Goal: Use online tool/utility: Utilize a website feature to perform a specific function

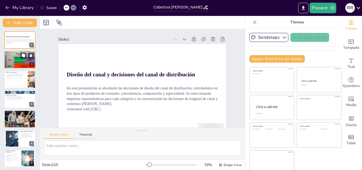
checkbox input "true"
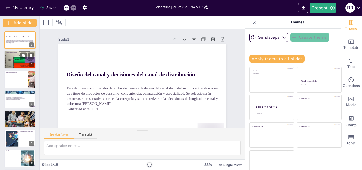
checkbox input "true"
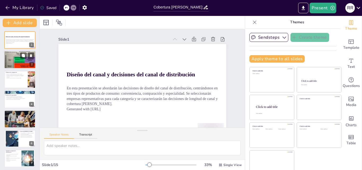
checkbox input "true"
click at [9, 57] on div at bounding box center [20, 60] width 32 height 20
checkbox input "true"
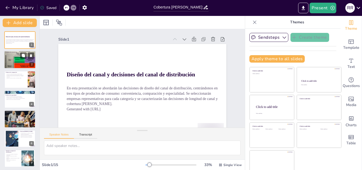
checkbox input "true"
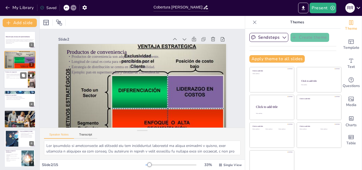
checkbox input "true"
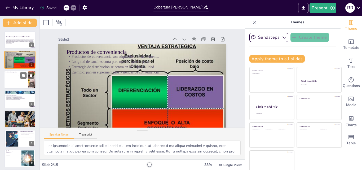
checkbox input "true"
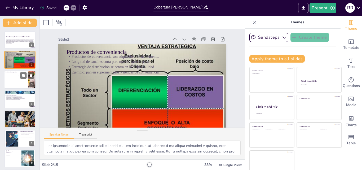
checkbox input "true"
click at [12, 80] on div at bounding box center [20, 80] width 32 height 18
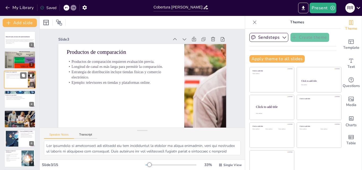
checkbox input "true"
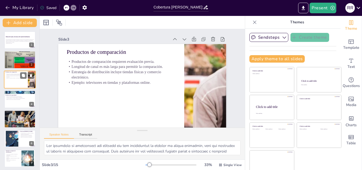
checkbox input "true"
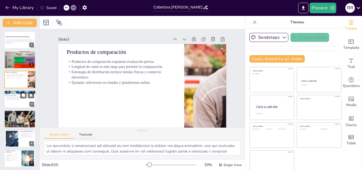
checkbox input "true"
click at [12, 101] on div at bounding box center [20, 99] width 32 height 18
checkbox input "true"
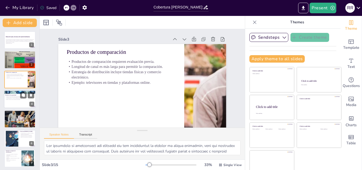
checkbox input "true"
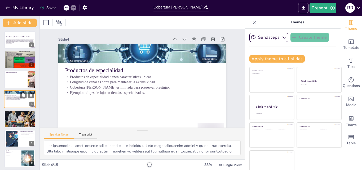
scroll to position [1, 0]
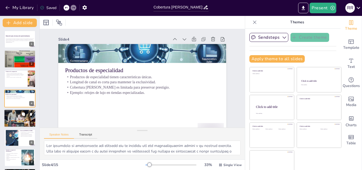
checkbox input "true"
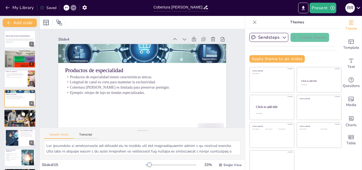
checkbox input "true"
click at [13, 121] on div at bounding box center [20, 118] width 32 height 21
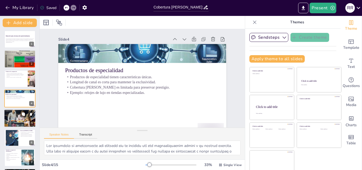
checkbox input "true"
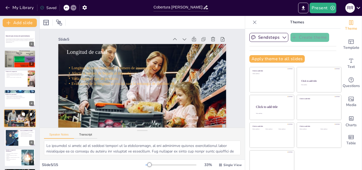
scroll to position [20, 0]
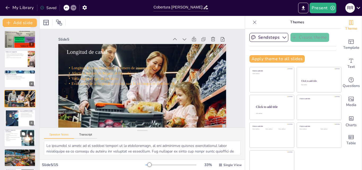
checkbox input "true"
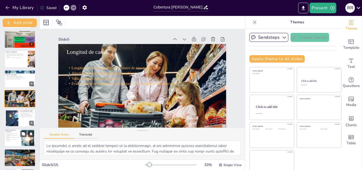
checkbox input "true"
click at [12, 137] on p "Estrategia de distribución es extensa y accesible." at bounding box center [12, 136] width 14 height 2
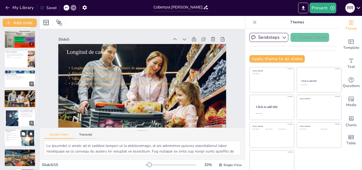
checkbox input "true"
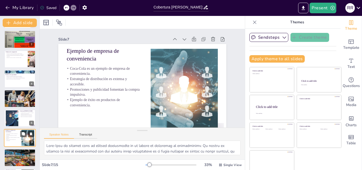
scroll to position [60, 0]
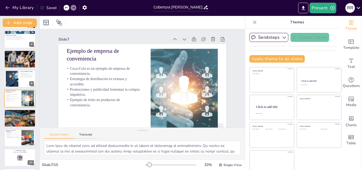
checkbox input "true"
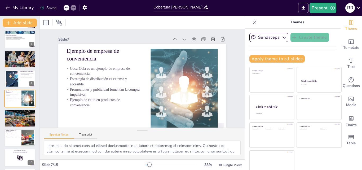
checkbox input "true"
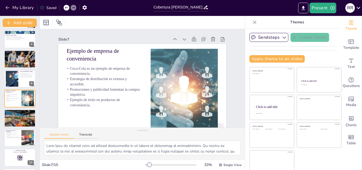
checkbox input "true"
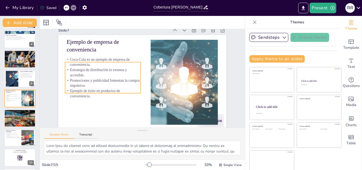
checkbox input "true"
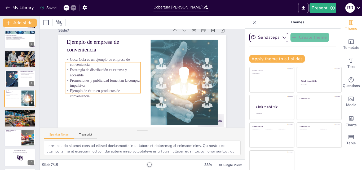
checkbox input "true"
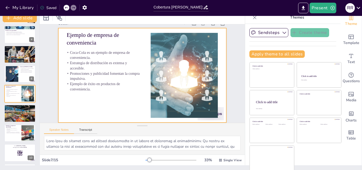
scroll to position [6, 0]
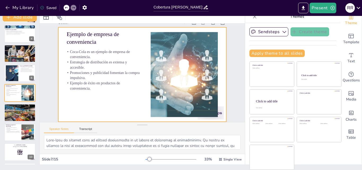
checkbox input "true"
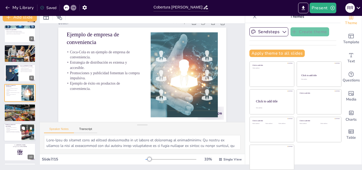
checkbox input "true"
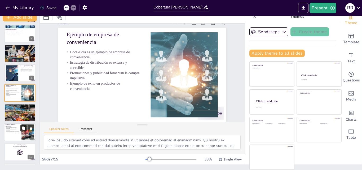
checkbox input "true"
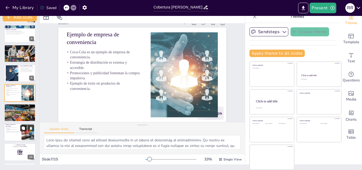
checkbox input "true"
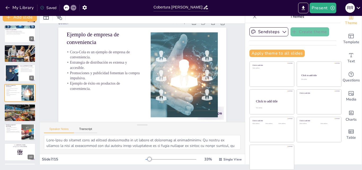
checkbox input "true"
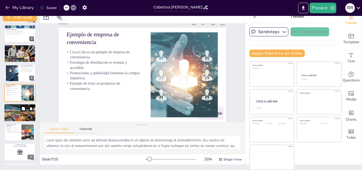
checkbox input "true"
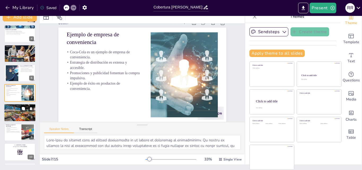
checkbox input "true"
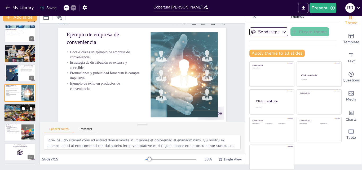
checkbox input "true"
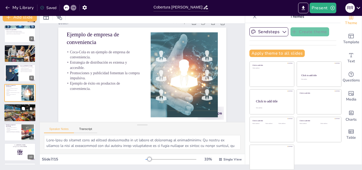
checkbox input "true"
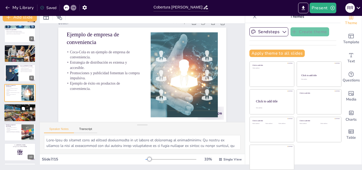
checkbox input "true"
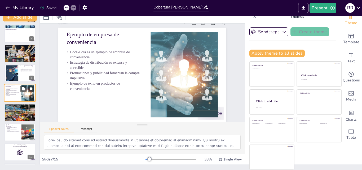
checkbox input "true"
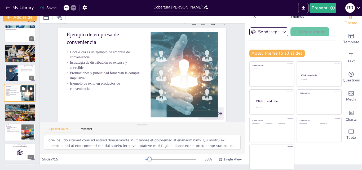
checkbox input "true"
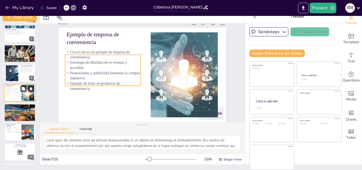
checkbox input "true"
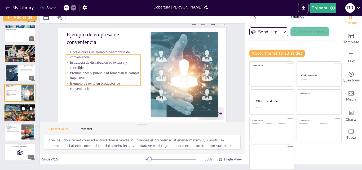
checkbox input "true"
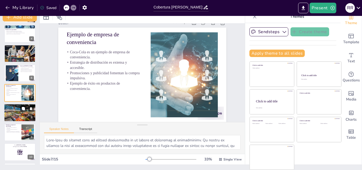
click at [12, 115] on div at bounding box center [20, 113] width 32 height 20
checkbox input "true"
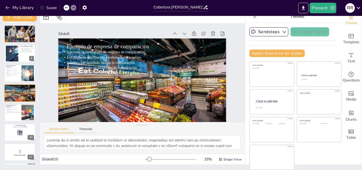
checkbox input "true"
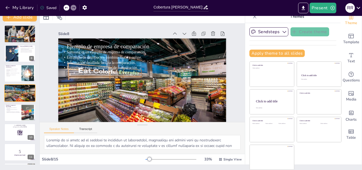
checkbox input "true"
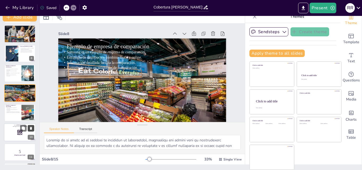
checkbox input "true"
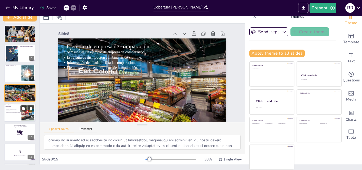
checkbox input "true"
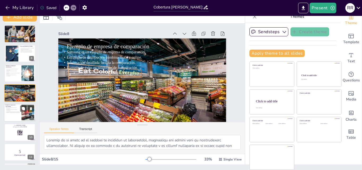
checkbox input "true"
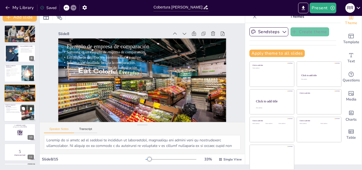
checkbox input "true"
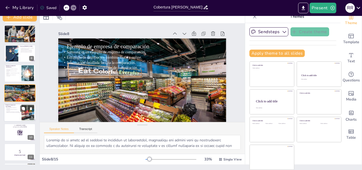
checkbox input "true"
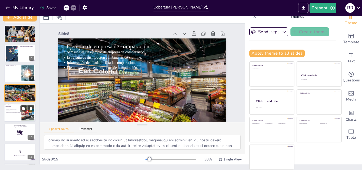
checkbox input "true"
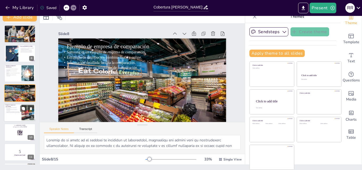
checkbox input "true"
click at [12, 129] on div at bounding box center [20, 133] width 32 height 18
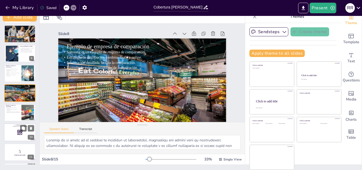
scroll to position [119, 0]
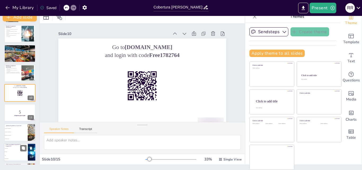
click at [10, 148] on span "Reloj de lujo" at bounding box center [16, 148] width 23 height 1
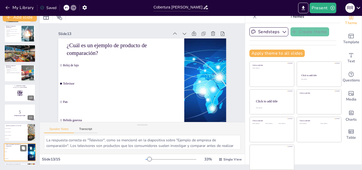
scroll to position [159, 0]
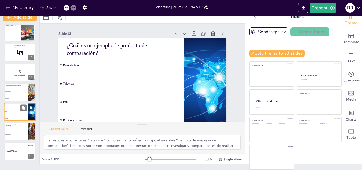
click at [10, 148] on div "The winner is [PERSON_NAME]" at bounding box center [12, 151] width 16 height 18
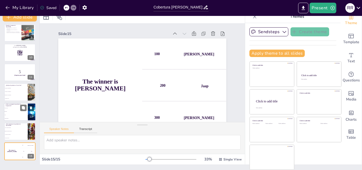
scroll to position [13, 0]
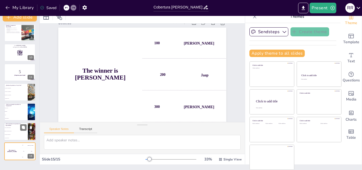
click at [14, 131] on span "Tienen características únicas" at bounding box center [16, 131] width 23 height 1
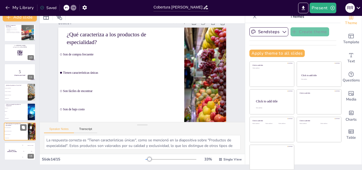
scroll to position [0, 0]
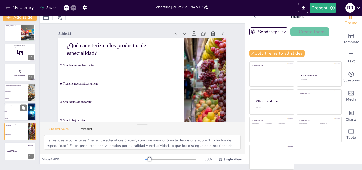
click at [14, 114] on li "Pan" at bounding box center [16, 114] width 24 height 3
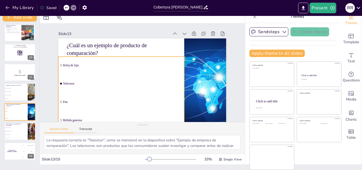
click at [60, 66] on input "checkbox" at bounding box center [61, 65] width 2 height 2
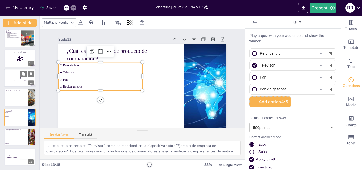
click at [11, 75] on p "5" at bounding box center [20, 77] width 29 height 6
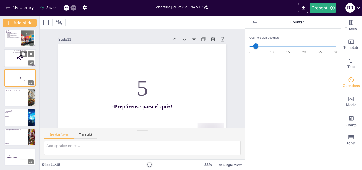
scroll to position [139, 0]
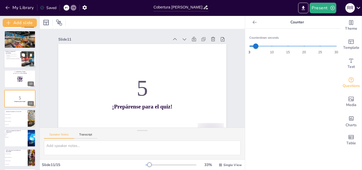
click at [15, 60] on div at bounding box center [20, 59] width 32 height 18
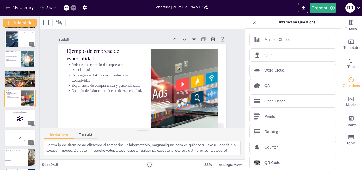
scroll to position [0, 0]
